Goal: Information Seeking & Learning: Learn about a topic

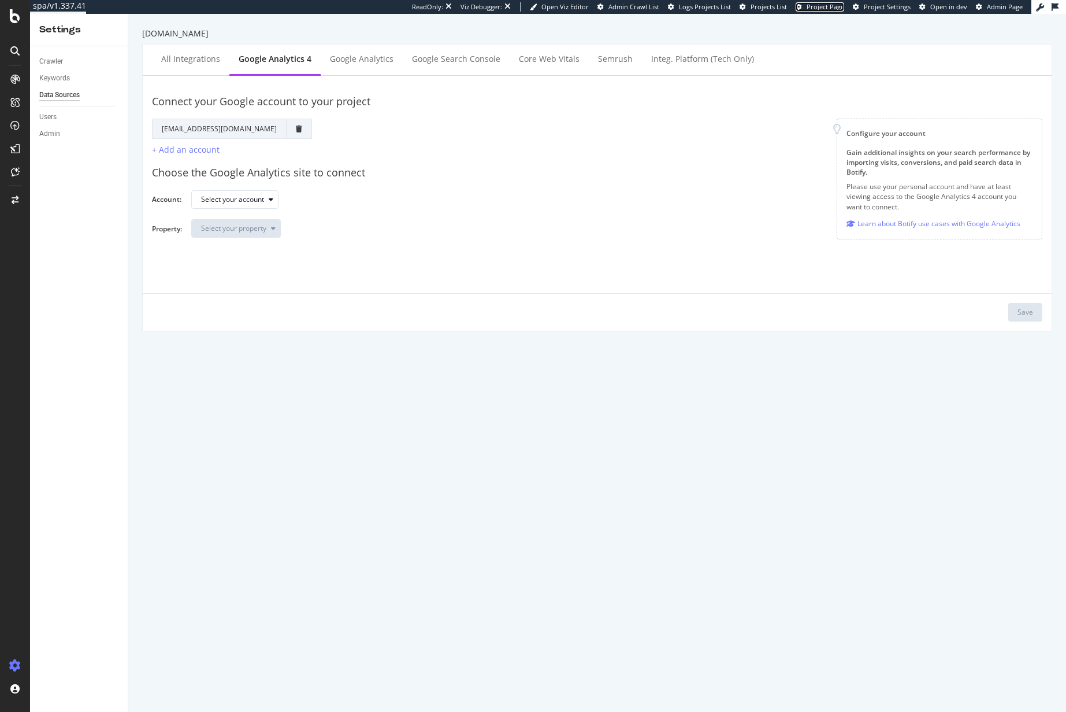
click at [824, 8] on span "Project Page" at bounding box center [826, 6] width 38 height 9
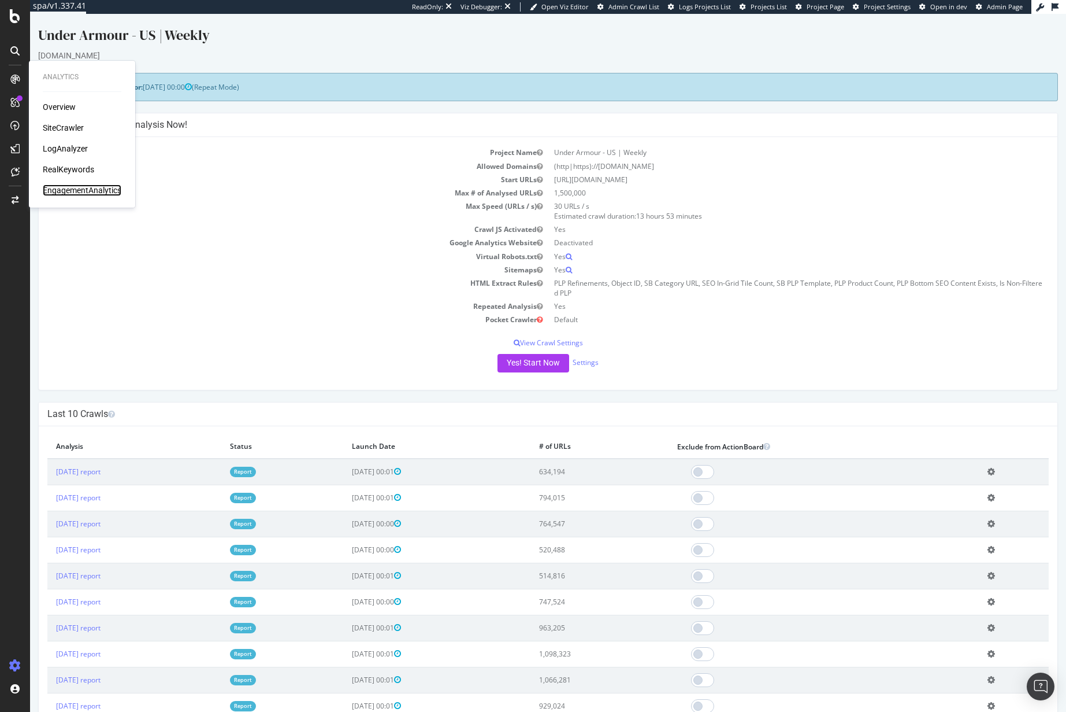
click at [73, 193] on div "EngagementAnalytics" at bounding box center [82, 190] width 79 height 12
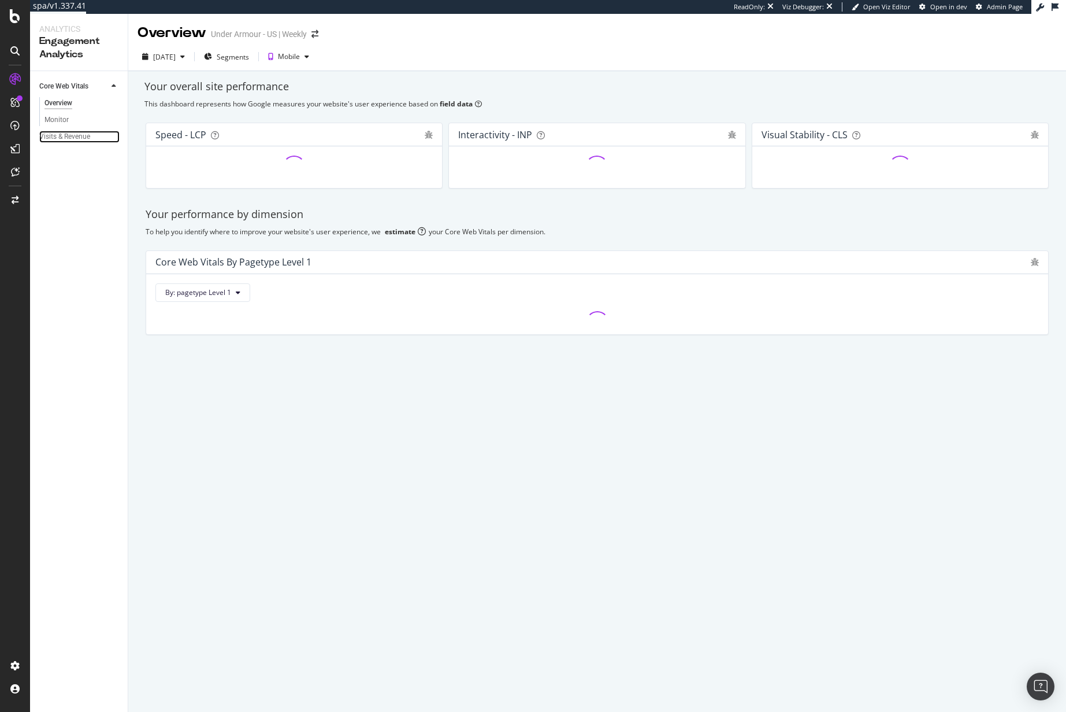
click at [69, 136] on div "Visits & Revenue" at bounding box center [64, 137] width 51 height 12
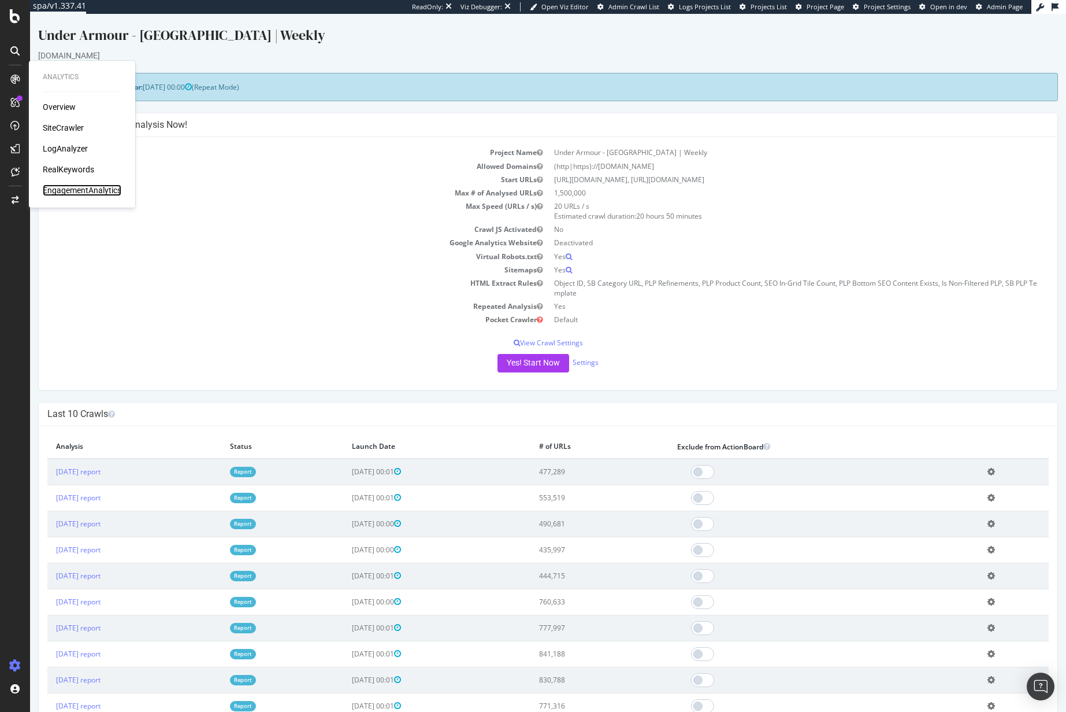
click at [75, 192] on div "EngagementAnalytics" at bounding box center [82, 190] width 79 height 12
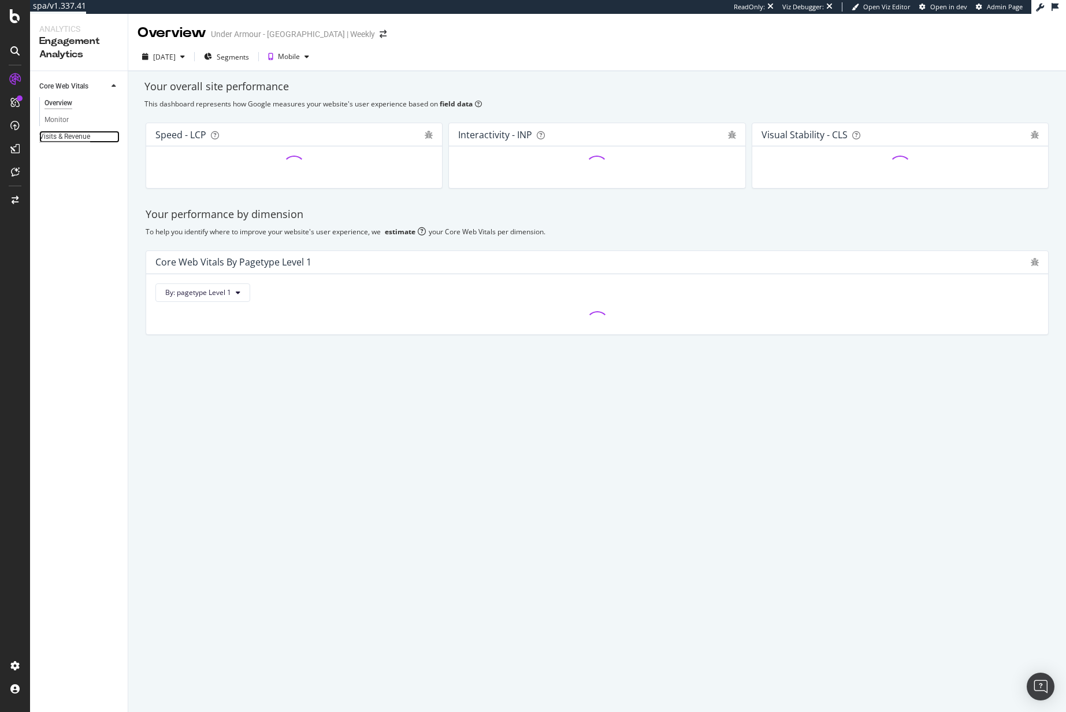
click at [68, 138] on div "Visits & Revenue" at bounding box center [64, 137] width 51 height 12
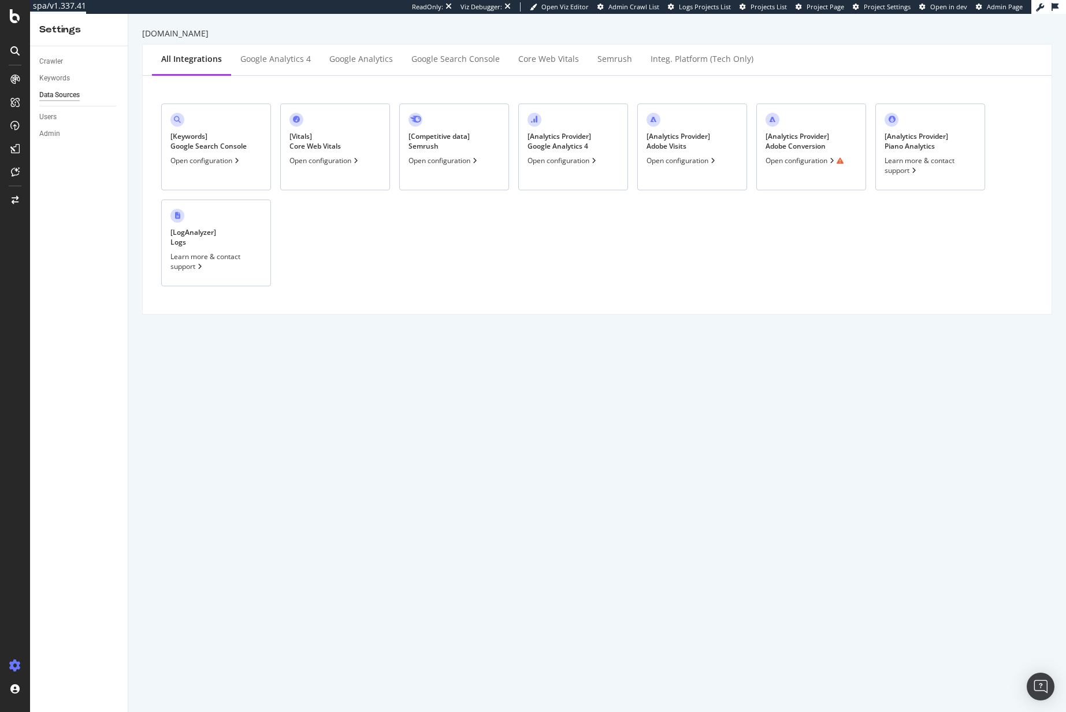
click at [816, 124] on div "[ Analytics Provider ] Adobe Conversion Open configuration" at bounding box center [812, 146] width 110 height 87
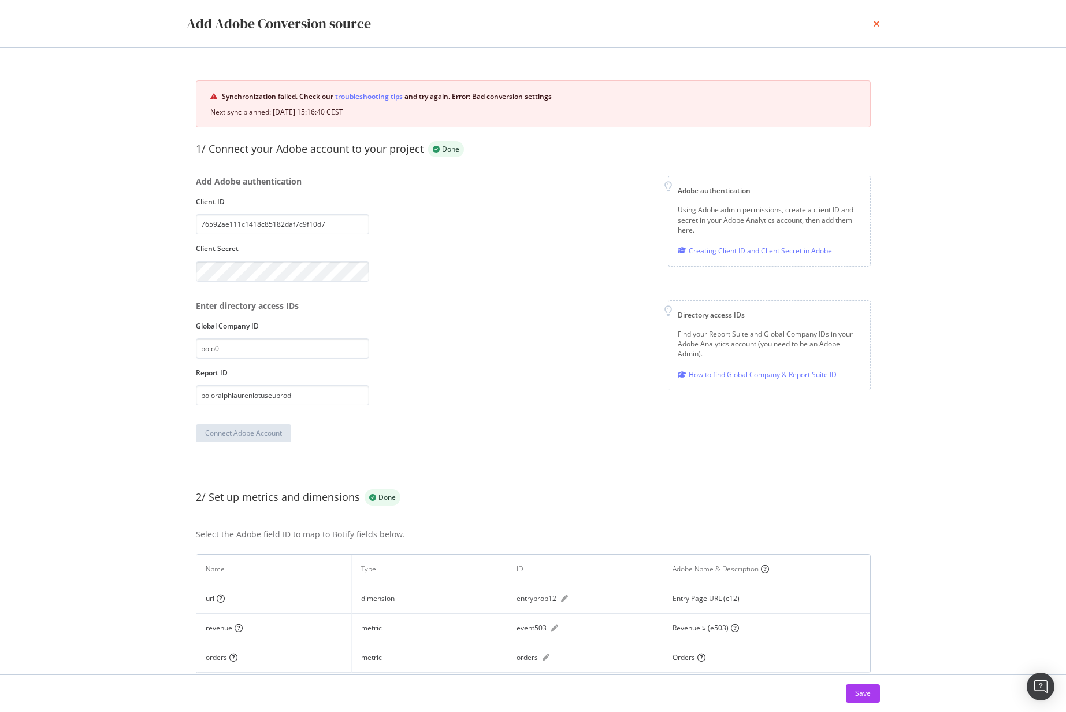
click at [875, 23] on icon "times" at bounding box center [876, 23] width 7 height 9
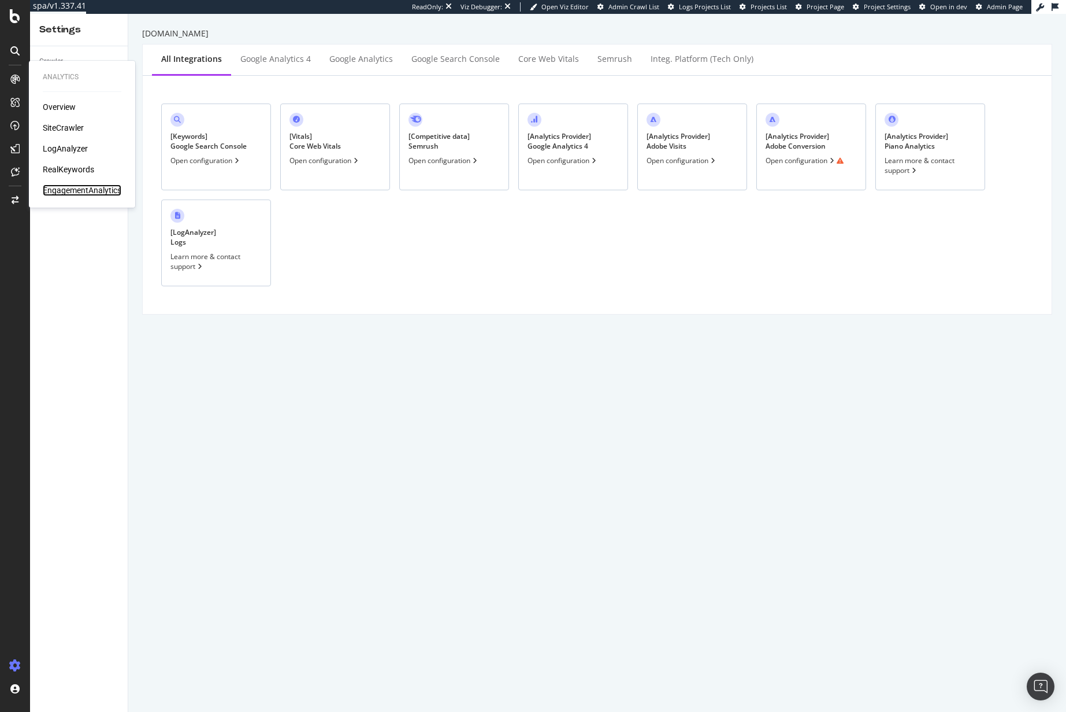
click at [68, 191] on div "EngagementAnalytics" at bounding box center [82, 190] width 79 height 12
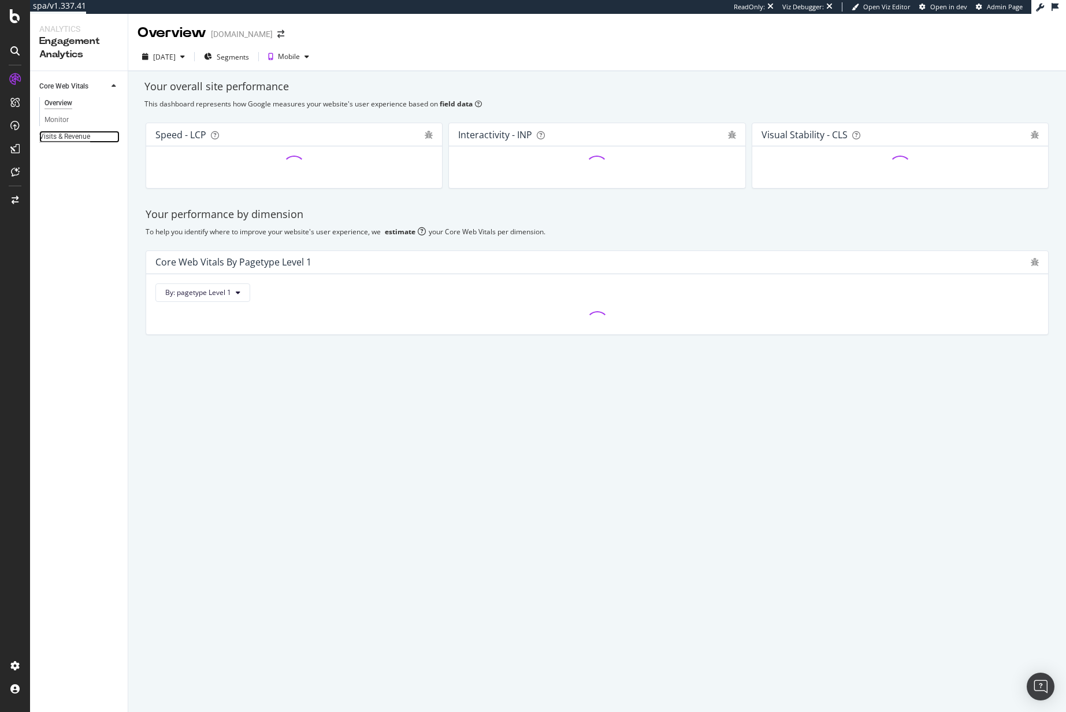
click at [65, 131] on div "Visits & Revenue" at bounding box center [64, 137] width 51 height 12
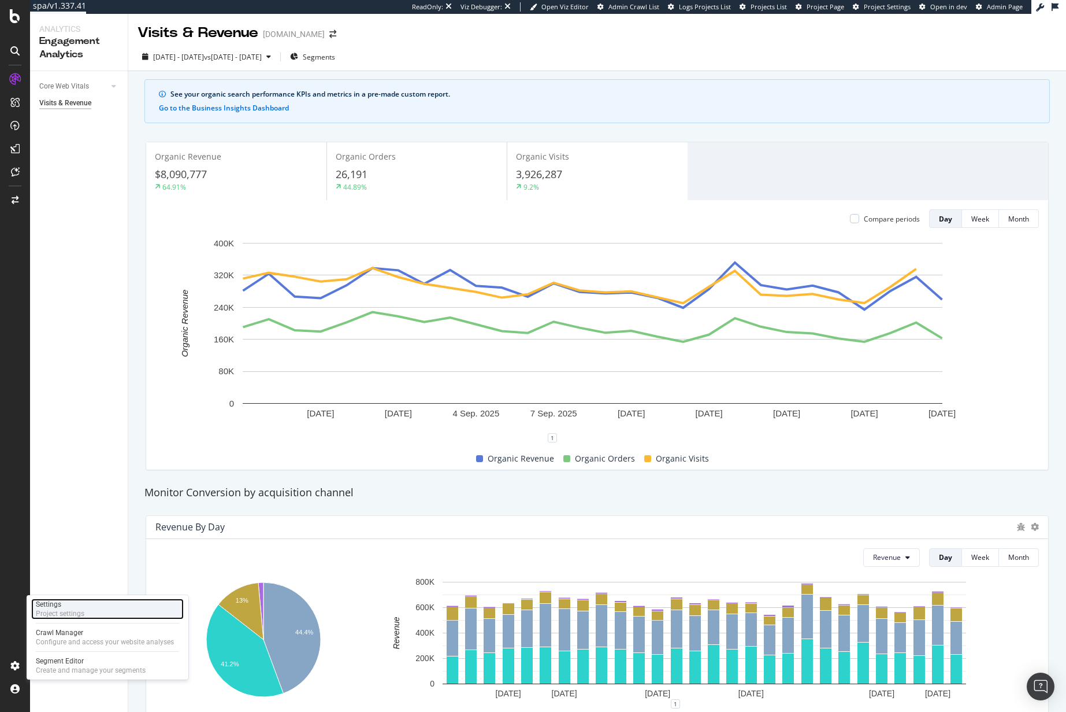
click at [67, 607] on div "Settings" at bounding box center [60, 603] width 49 height 9
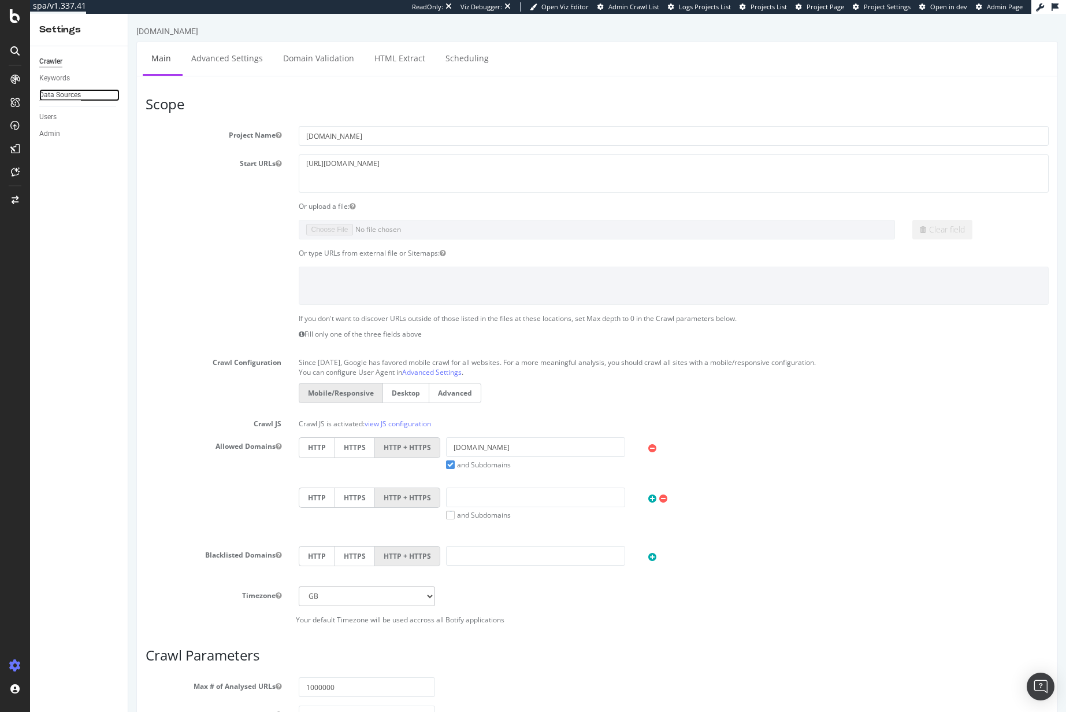
click at [62, 98] on div "Data Sources" at bounding box center [60, 95] width 42 height 12
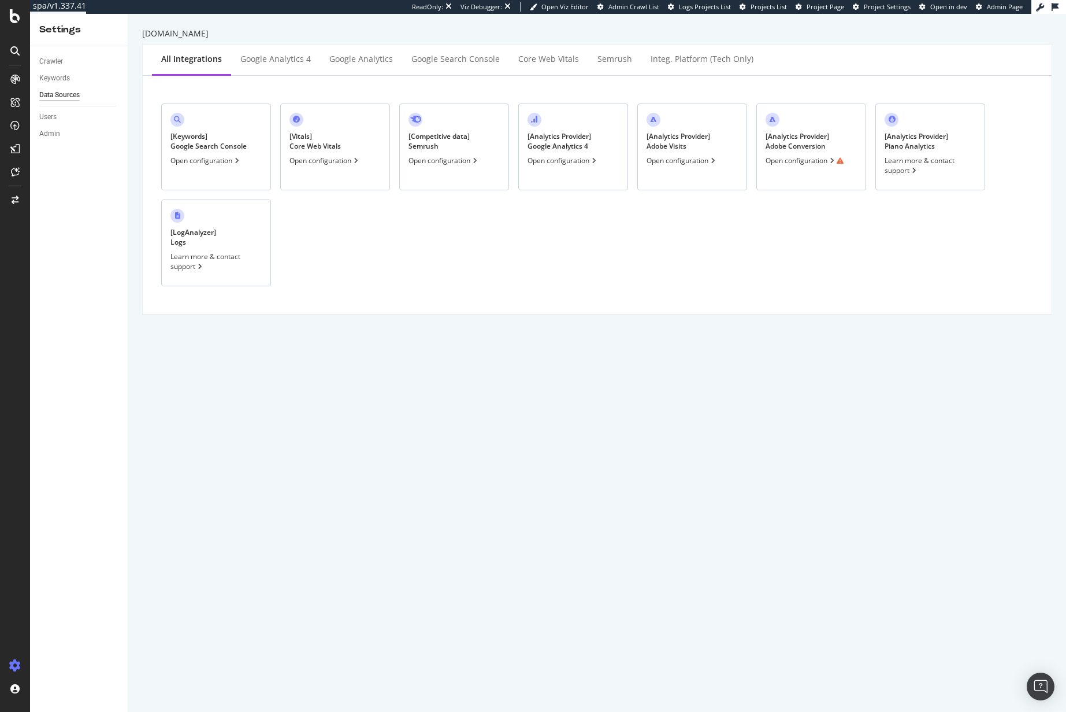
click at [838, 107] on div "[ Analytics Provider ] Adobe Conversion Open configuration" at bounding box center [812, 146] width 110 height 87
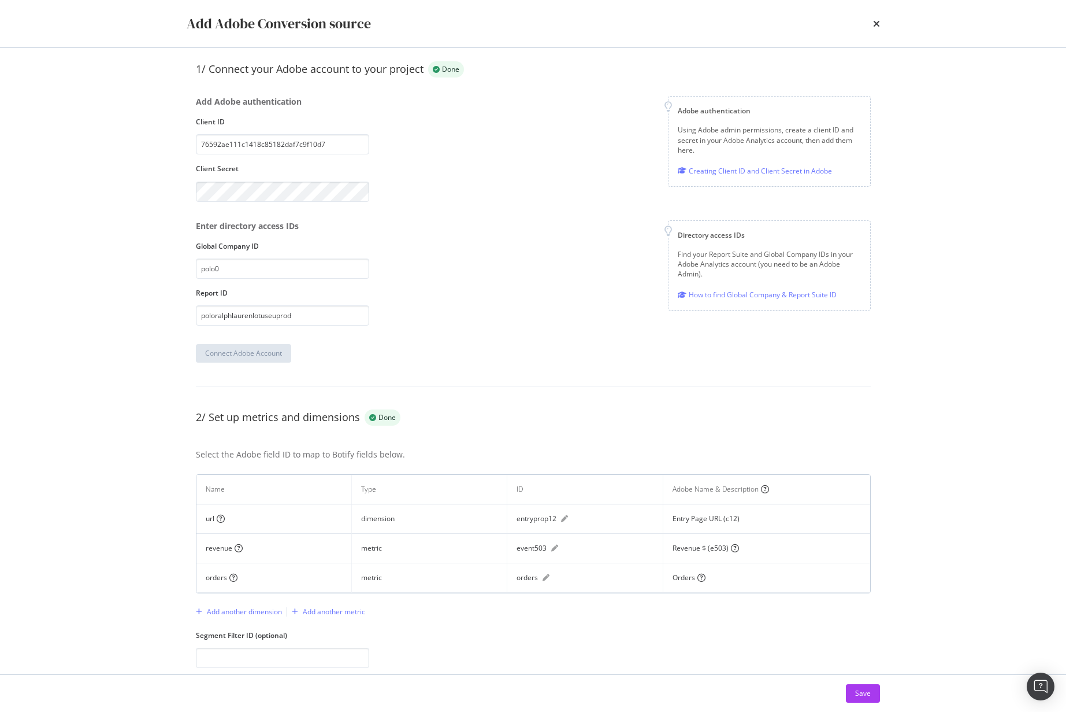
scroll to position [106, 0]
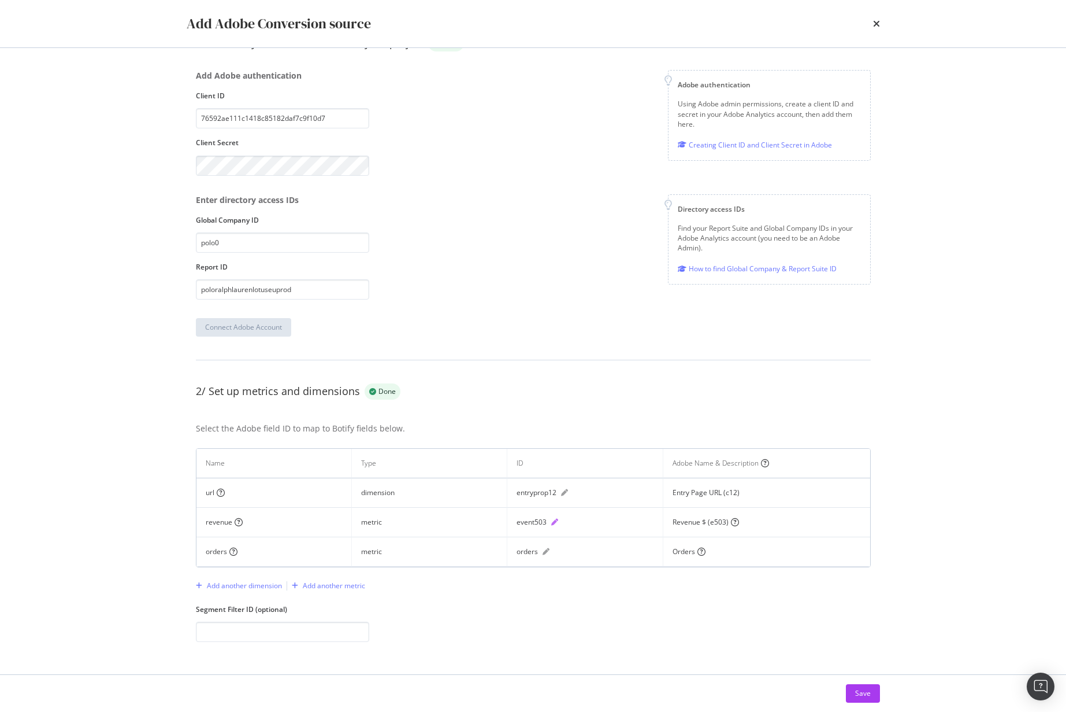
click at [554, 522] on icon "pen" at bounding box center [554, 521] width 7 height 7
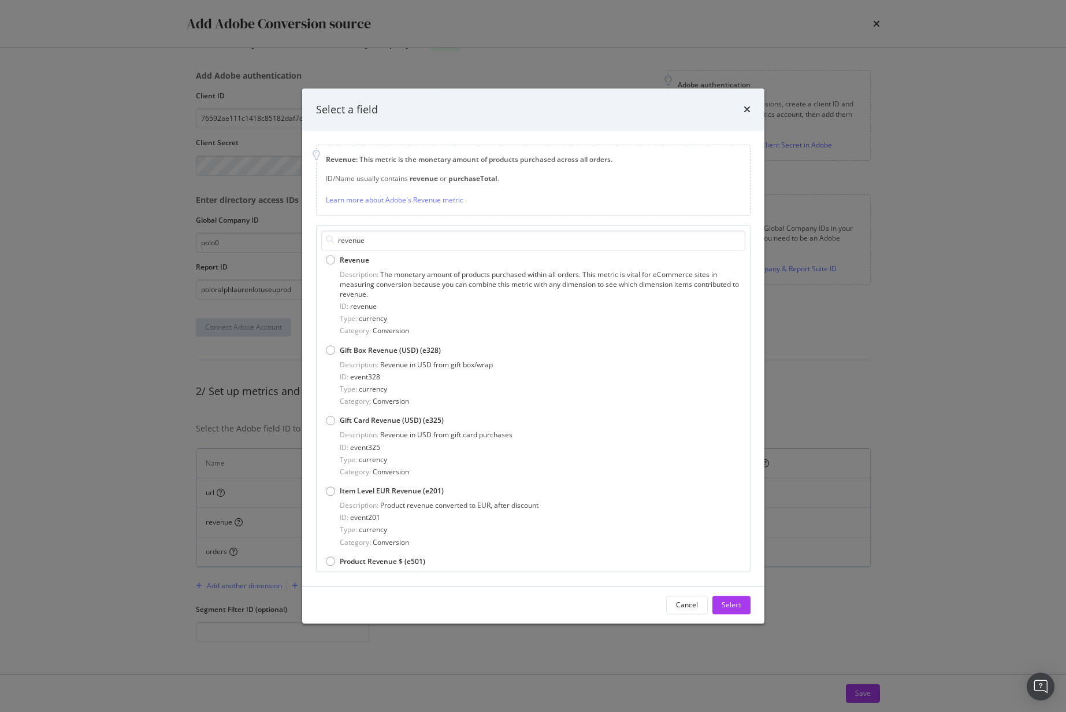
type input "revenue"
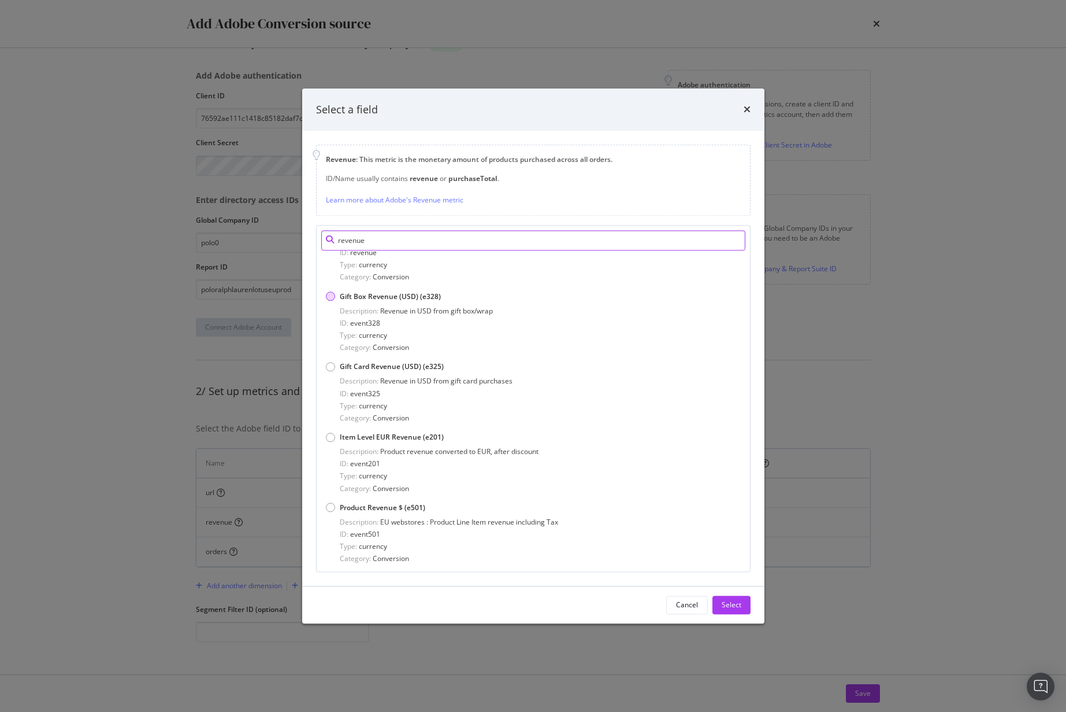
scroll to position [0, 0]
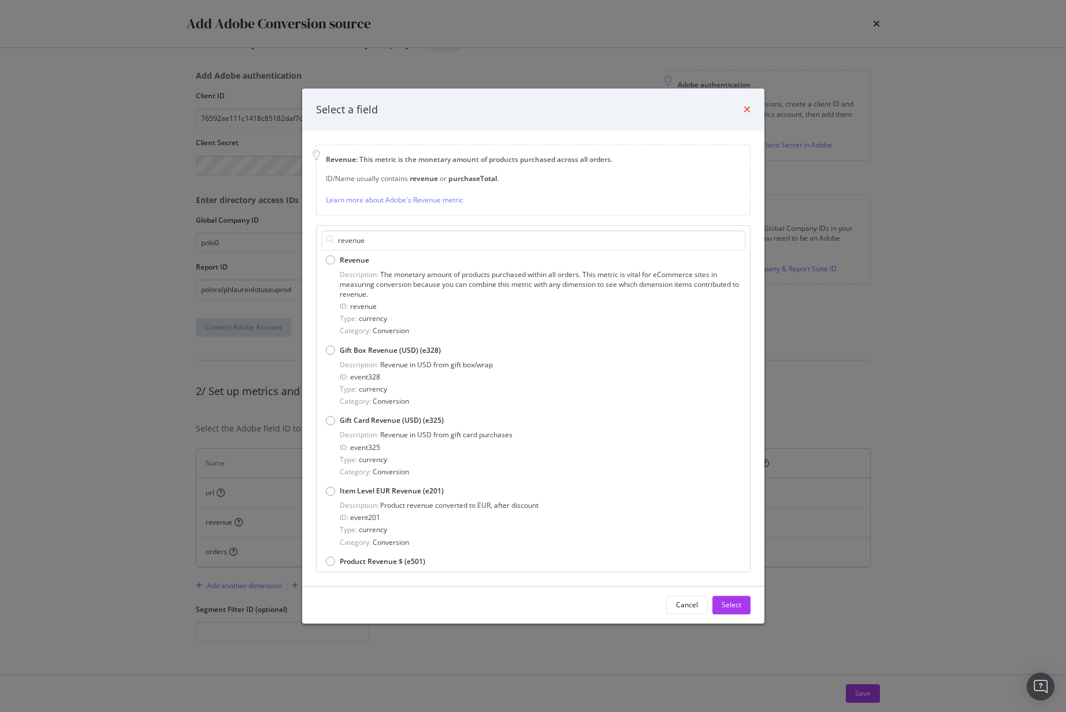
click at [745, 110] on icon "times" at bounding box center [747, 109] width 7 height 9
